Goal: Task Accomplishment & Management: Manage account settings

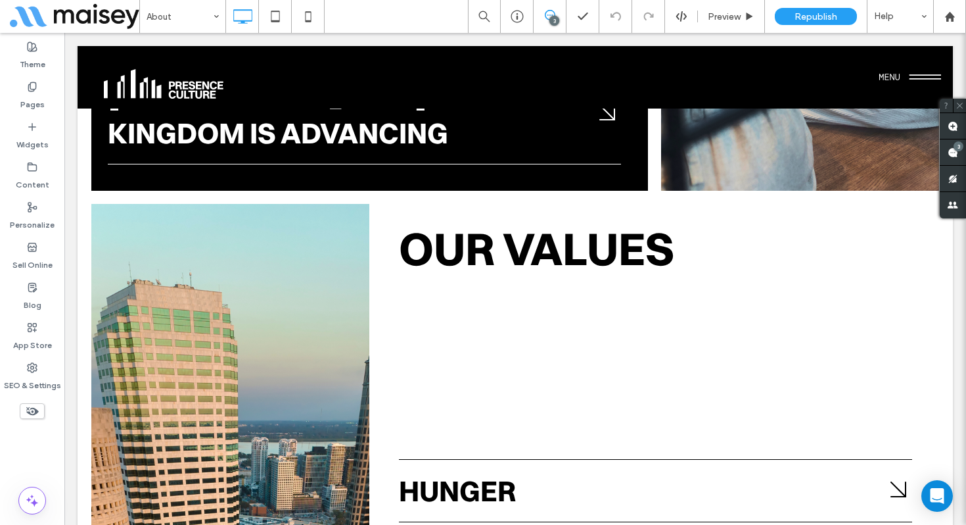
scroll to position [3060, 0]
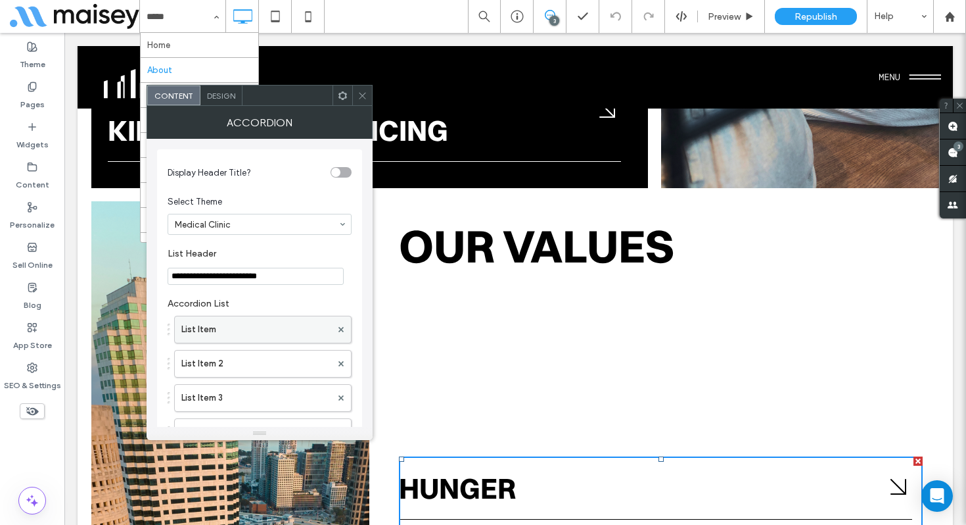
click at [258, 332] on label "List Item" at bounding box center [256, 329] width 150 height 26
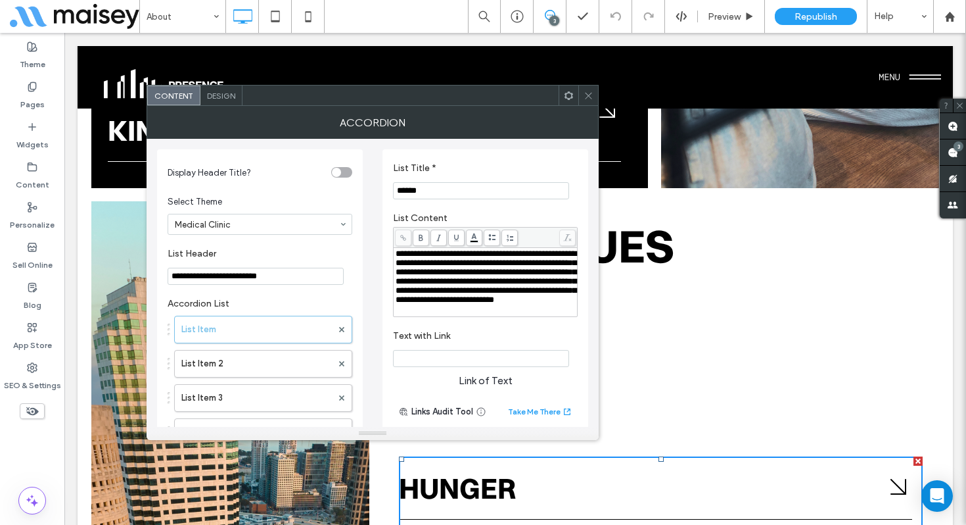
click at [477, 266] on span "**********" at bounding box center [486, 276] width 181 height 55
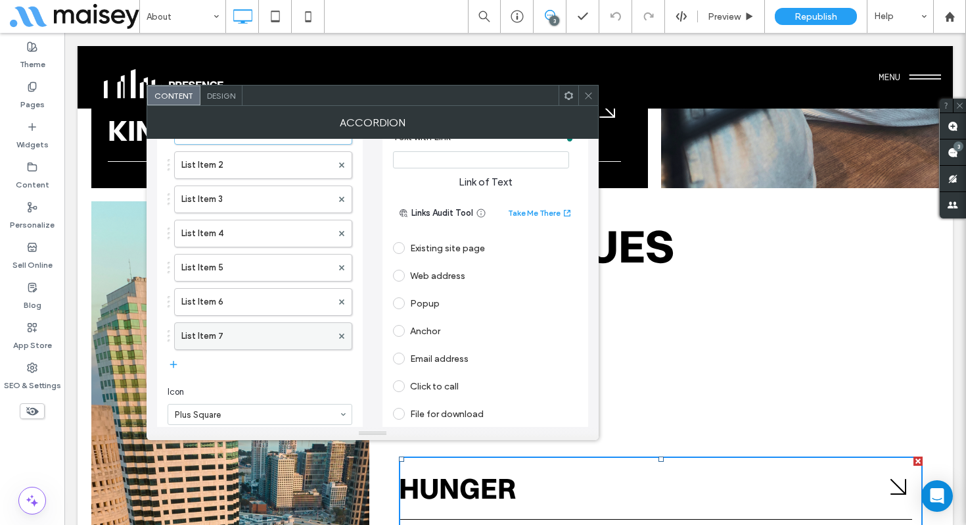
scroll to position [204, 0]
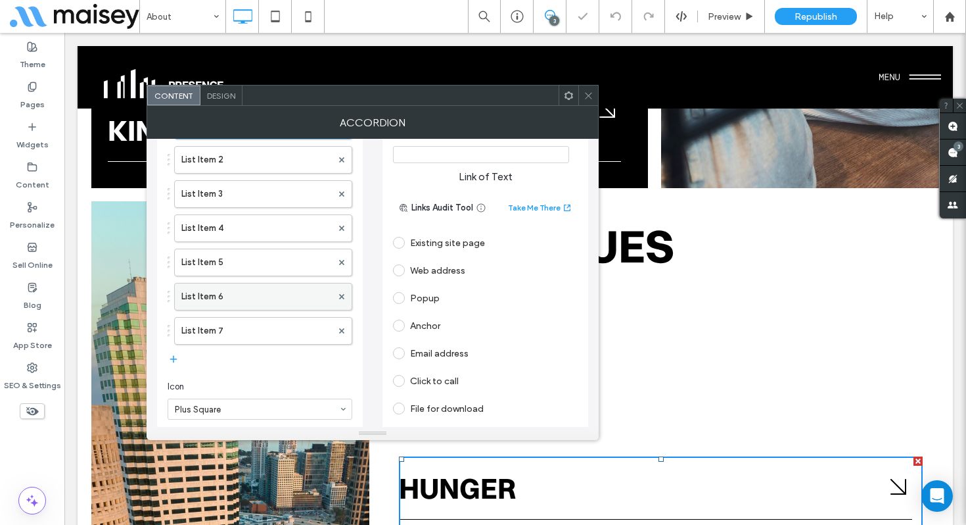
click at [259, 297] on label "List Item 6" at bounding box center [256, 296] width 151 height 26
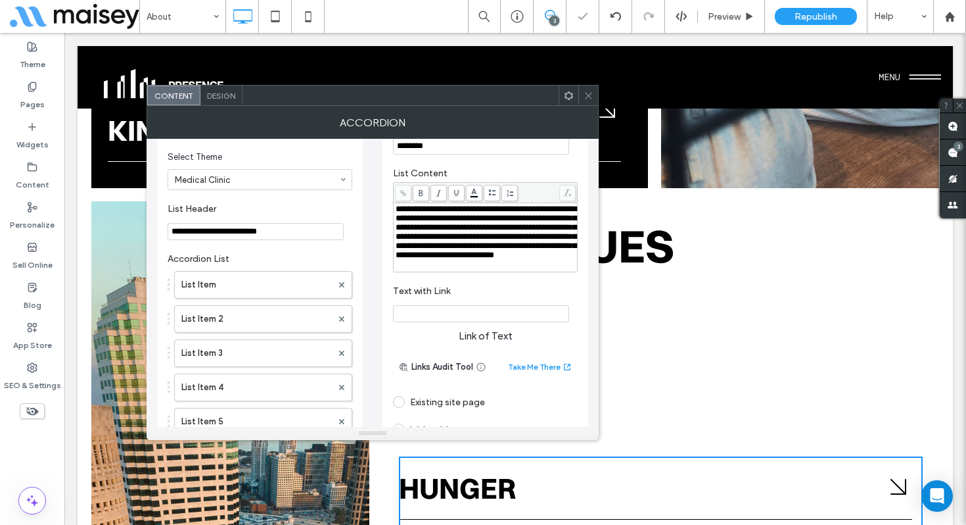
scroll to position [43, 0]
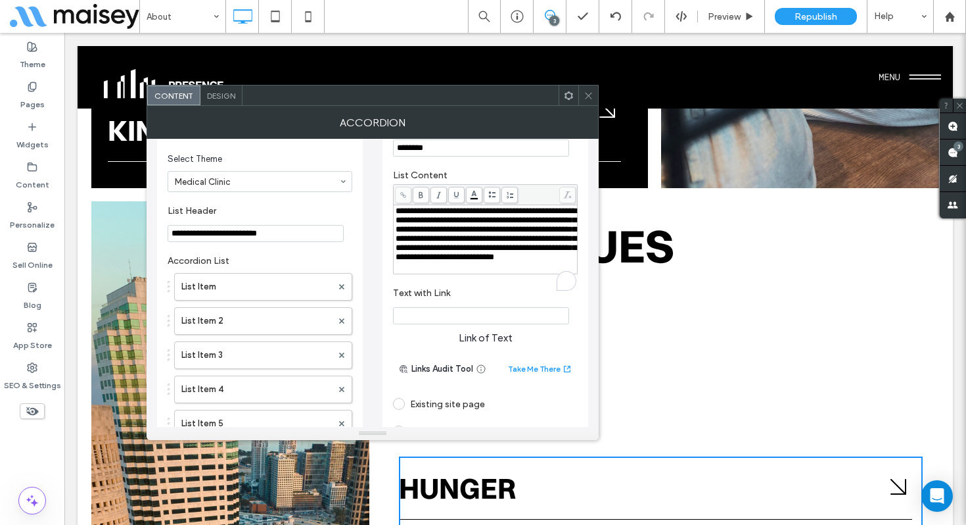
click at [478, 245] on span "**********" at bounding box center [486, 233] width 181 height 55
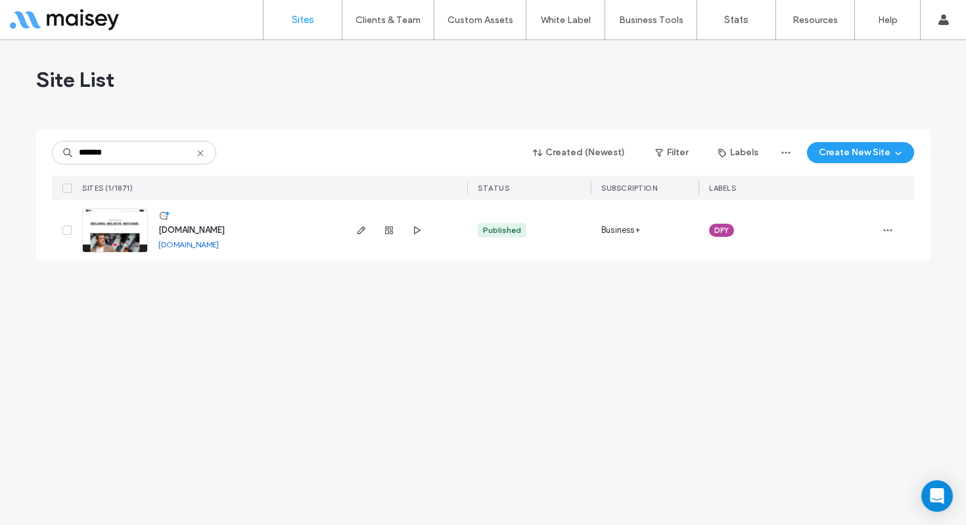
type input "*******"
drag, startPoint x: 224, startPoint y: 245, endPoint x: 260, endPoint y: 250, distance: 36.6
click at [260, 250] on div "www.peopleschurch.com www.peopleschurch.com" at bounding box center [245, 230] width 195 height 60
copy div "www.peopleschurch.com"
click at [219, 245] on link "www.peopleschurch.com" at bounding box center [188, 244] width 60 height 10
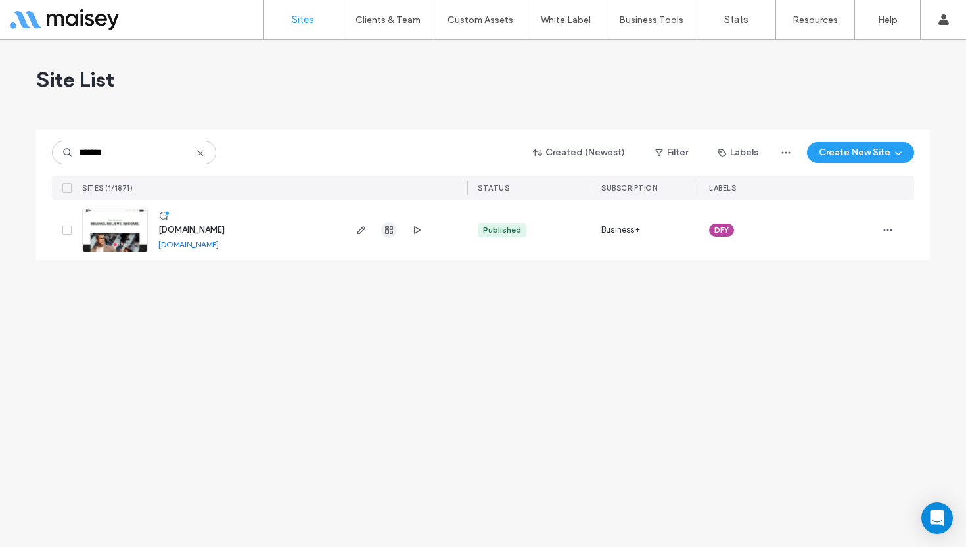
click at [389, 233] on icon "button" at bounding box center [389, 230] width 11 height 11
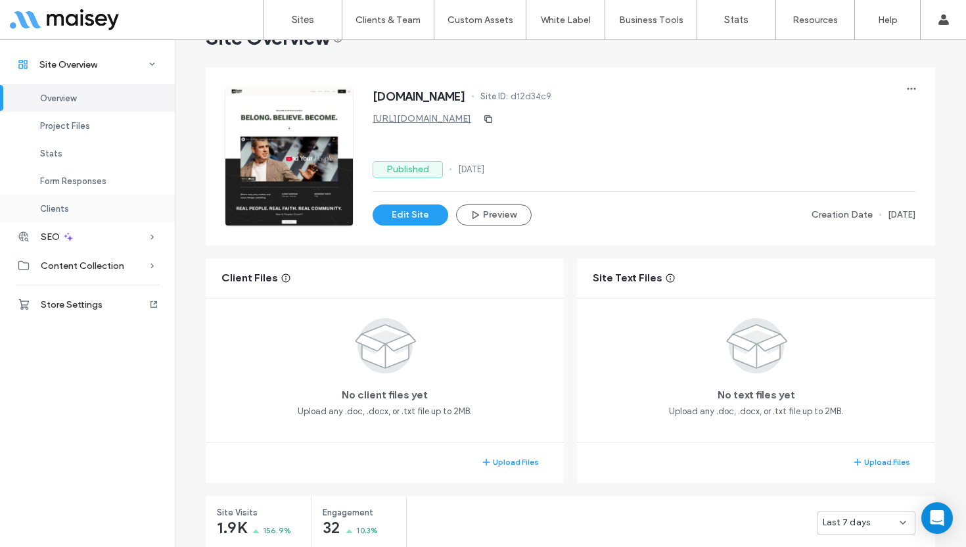
scroll to position [43, 0]
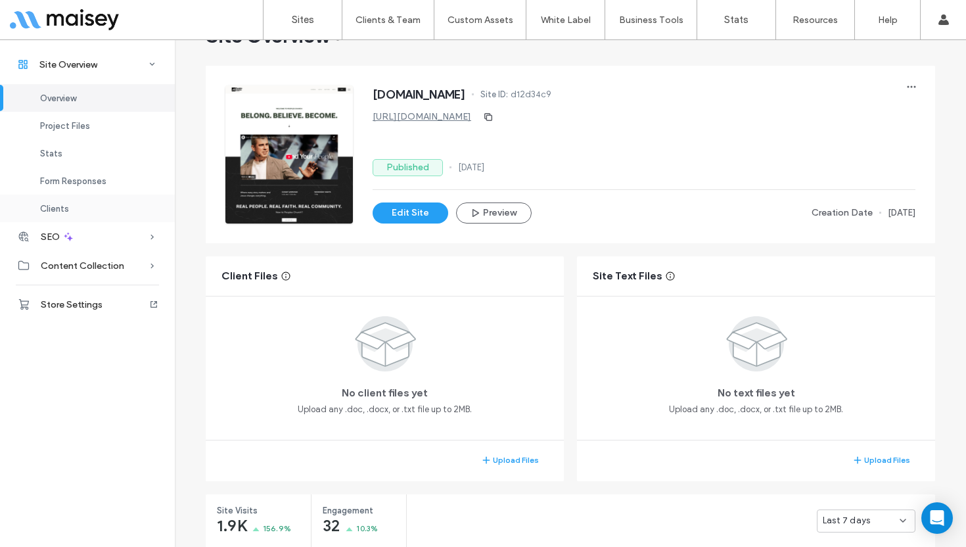
click at [80, 200] on div "Clients" at bounding box center [87, 209] width 175 height 28
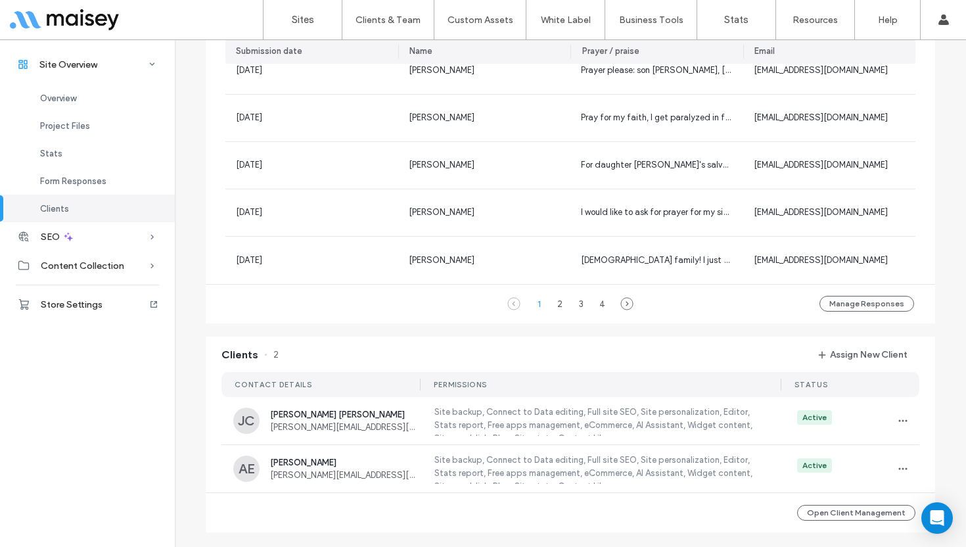
scroll to position [933, 0]
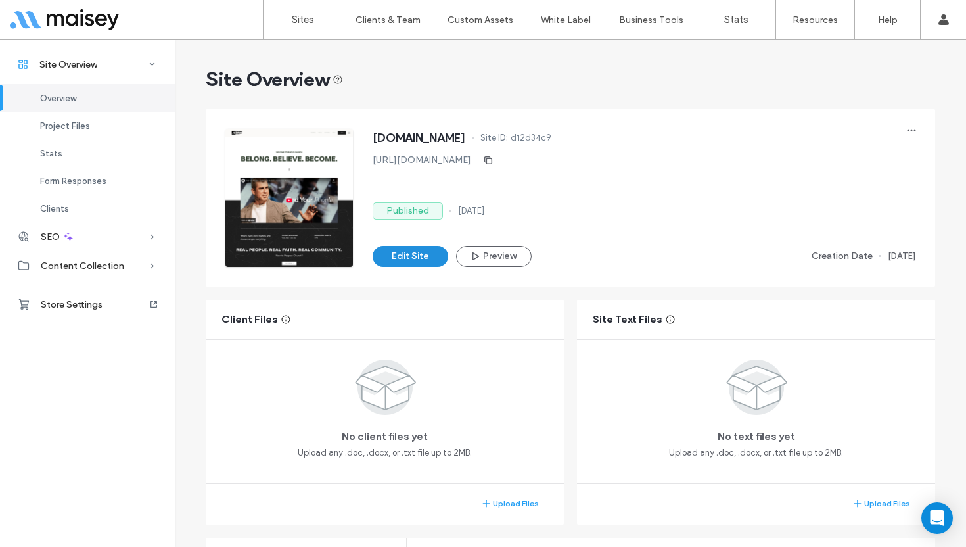
click at [418, 256] on button "Edit Site" at bounding box center [411, 256] width 76 height 21
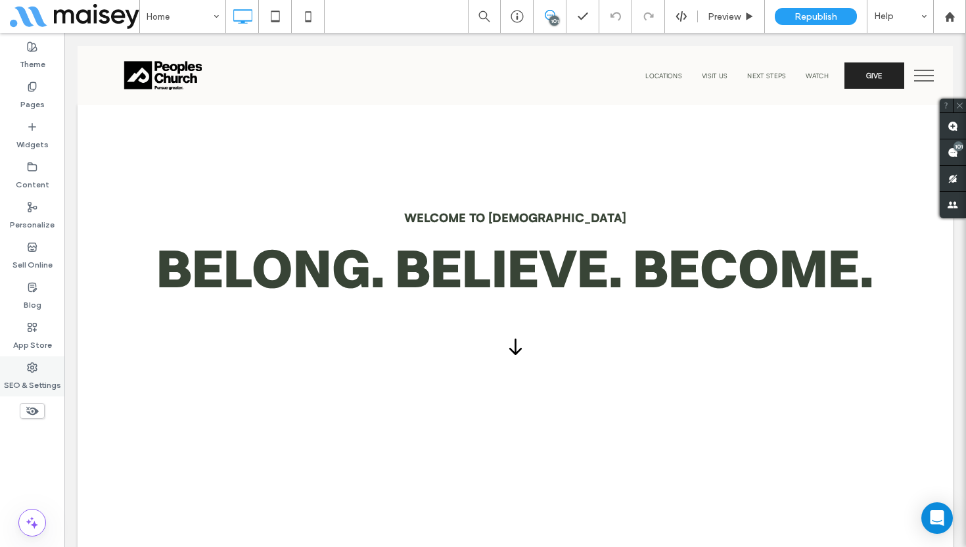
click at [39, 371] on div "SEO & Settings" at bounding box center [32, 376] width 64 height 40
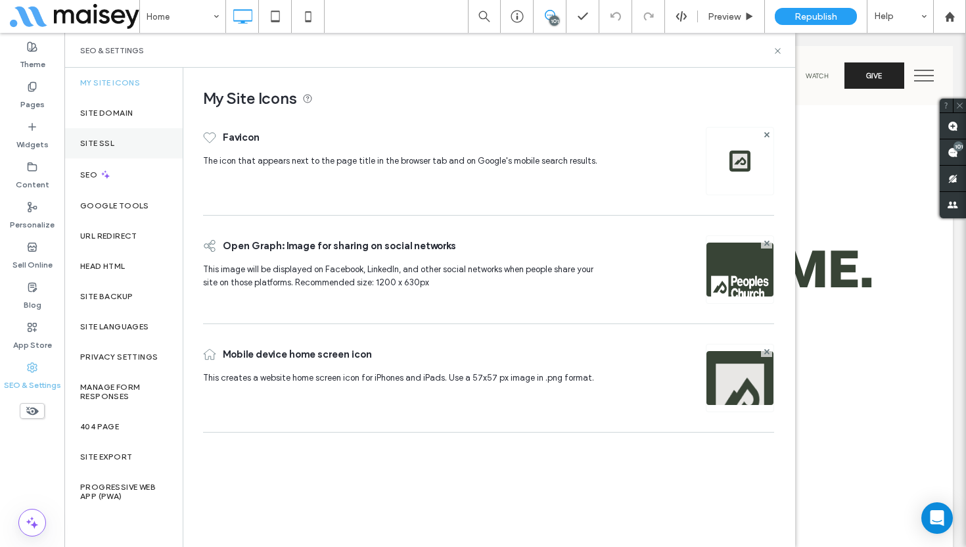
click at [153, 140] on div "Site SSL" at bounding box center [123, 143] width 118 height 30
